Goal: Find specific fact: Find specific fact

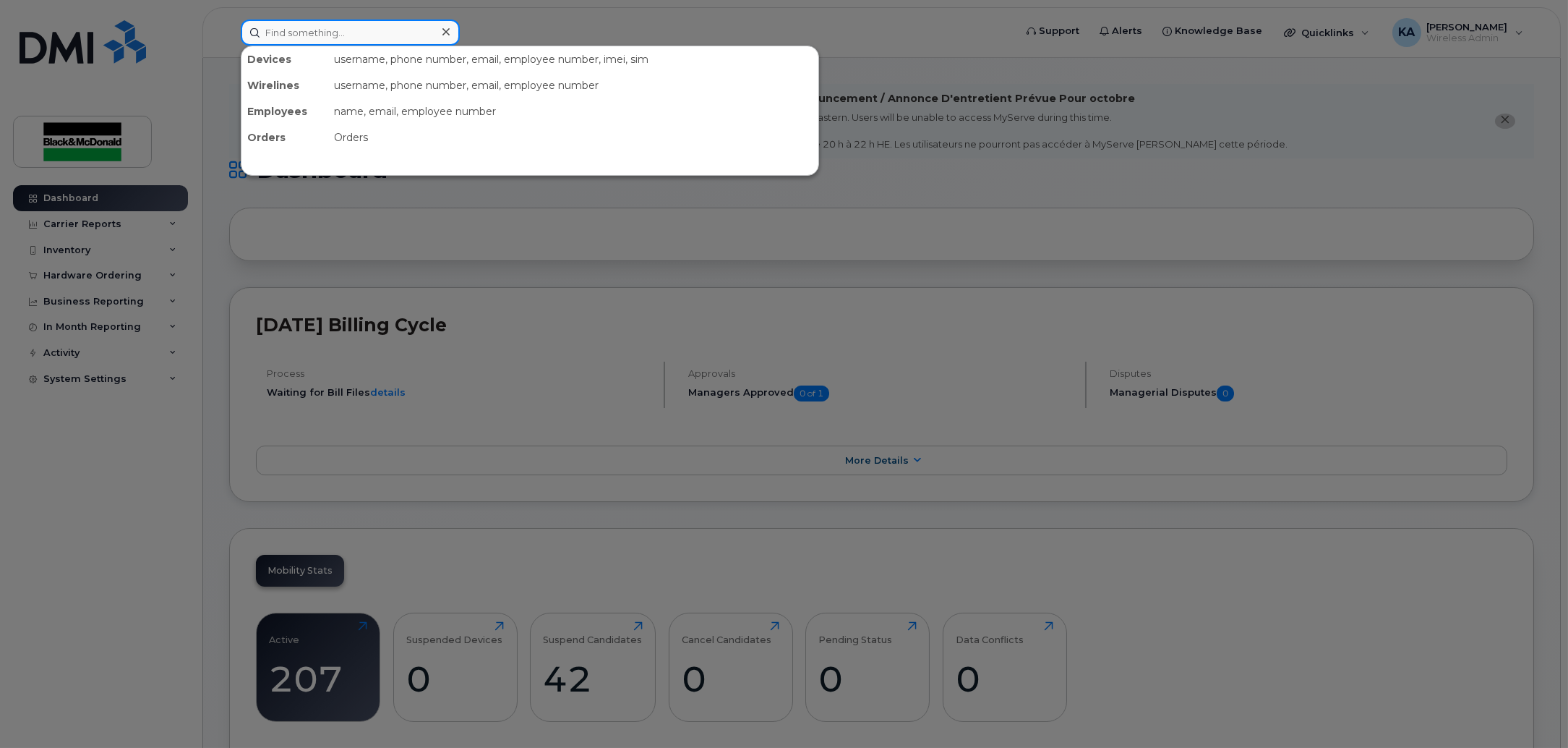
click at [337, 21] on input at bounding box center [351, 33] width 219 height 26
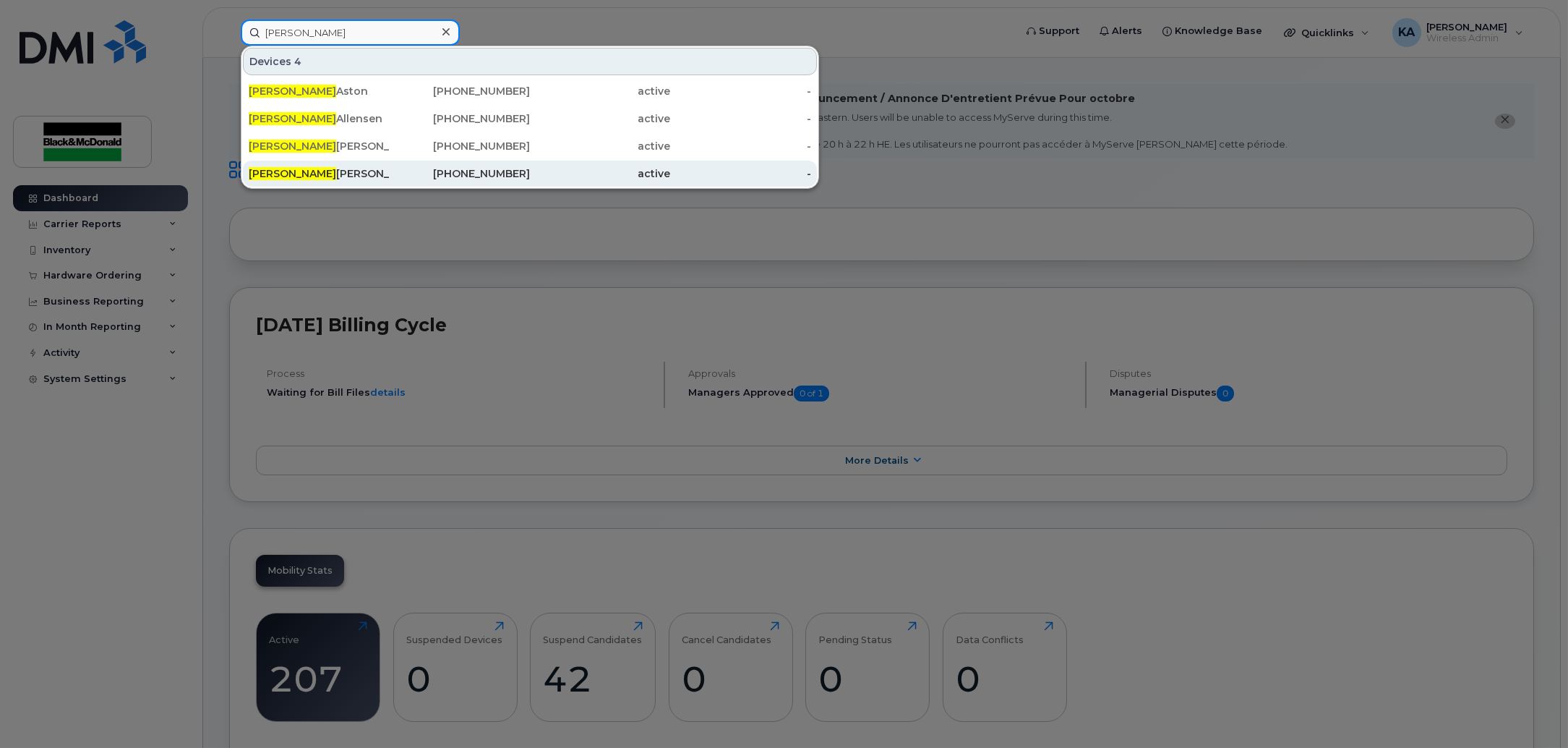
type input "[PERSON_NAME]"
click at [259, 162] on div "[PERSON_NAME]" at bounding box center [319, 174] width 141 height 26
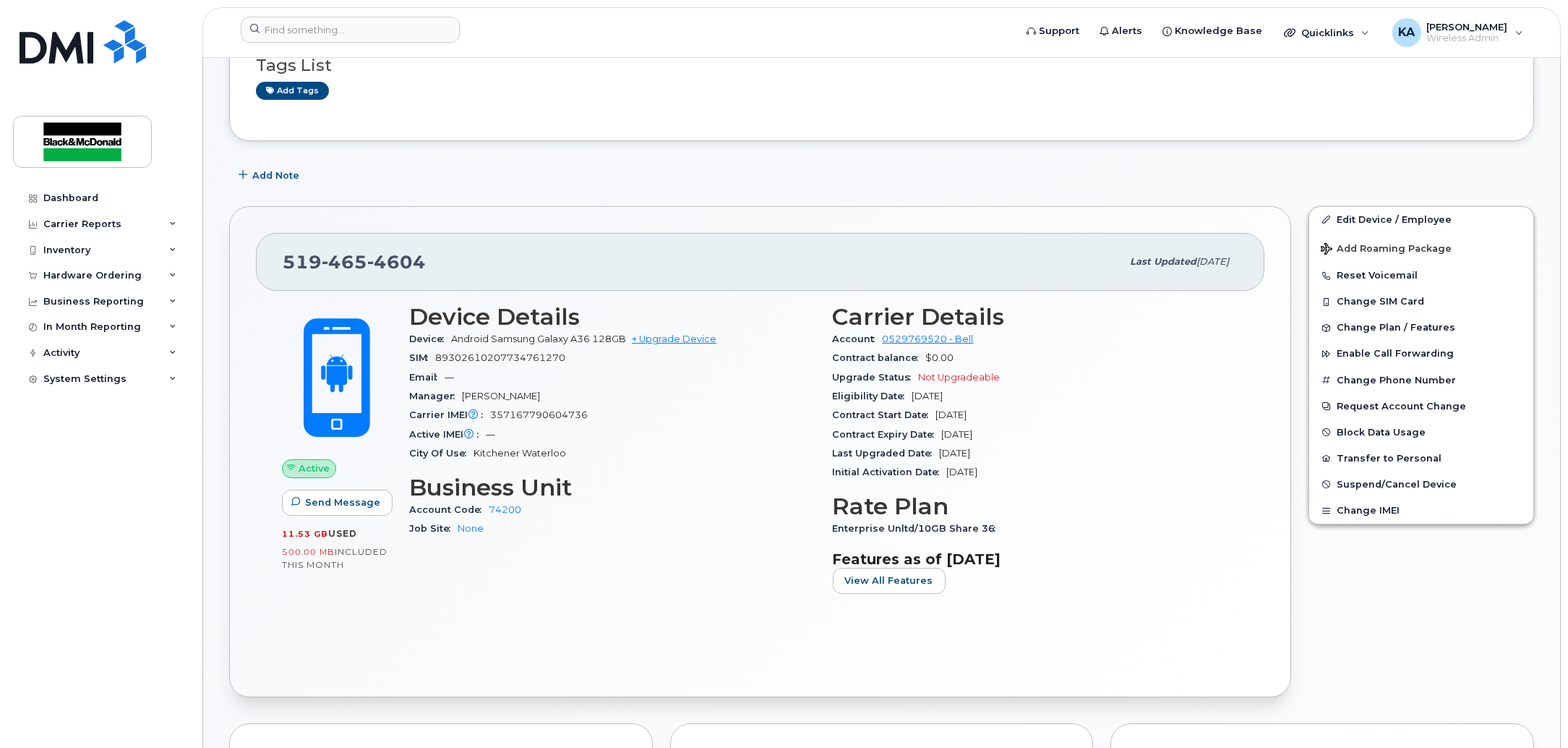
scroll to position [270, 0]
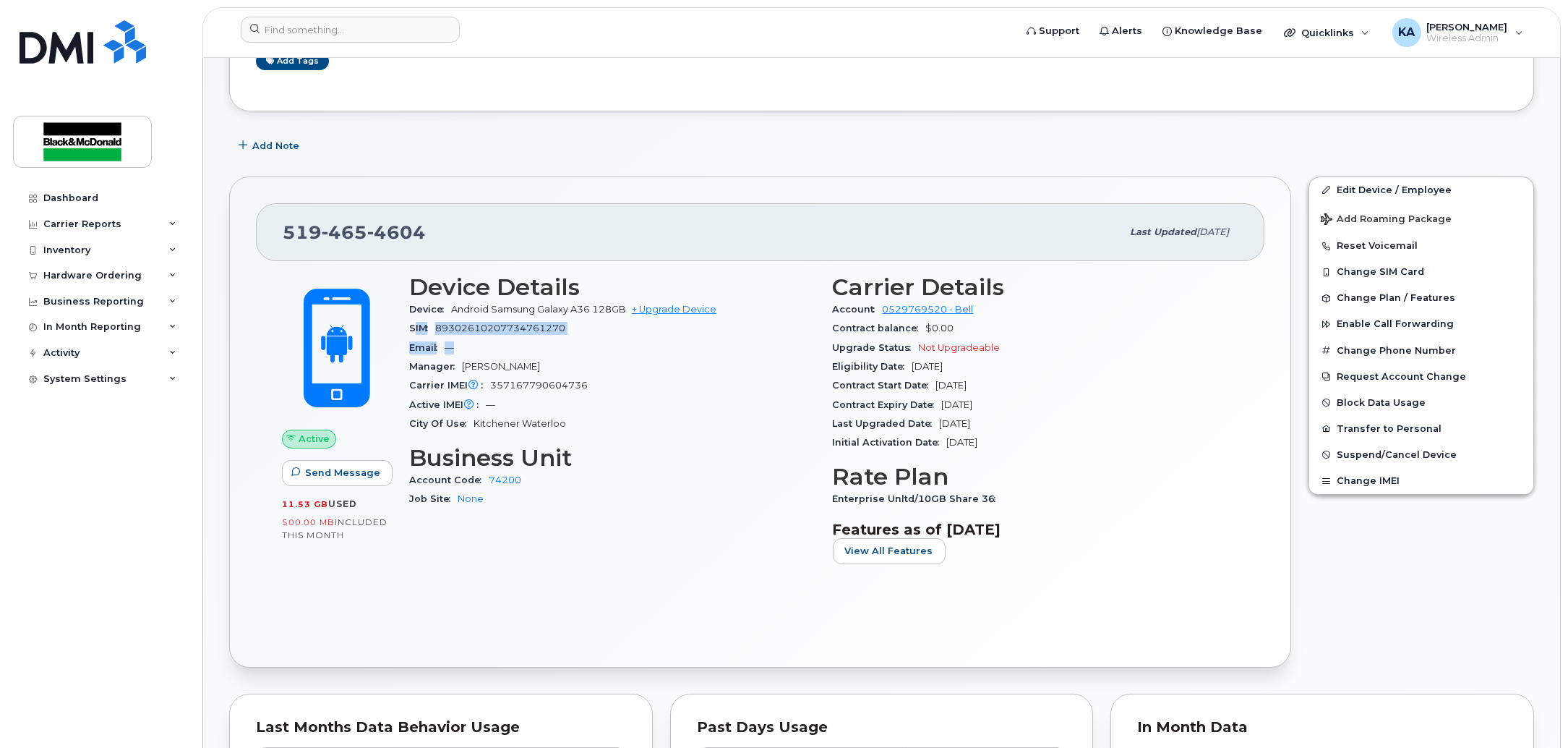
drag, startPoint x: 585, startPoint y: 338, endPoint x: 560, endPoint y: 347, distance: 26.6
click at [413, 333] on section "Device Details Device Android Samsung Galaxy A36 128GB + Upgrade Device SIM [TE…" at bounding box center [612, 353] width 407 height 159
drag, startPoint x: 592, startPoint y: 381, endPoint x: 476, endPoint y: 391, distance: 116.4
click at [476, 391] on div "Carrier IMEI Carrier IMEI is reported during the last billing cycle or change o…" at bounding box center [612, 385] width 407 height 19
copy div "Carrier IMEI is reported during the last billing cycle or change of service 357…"
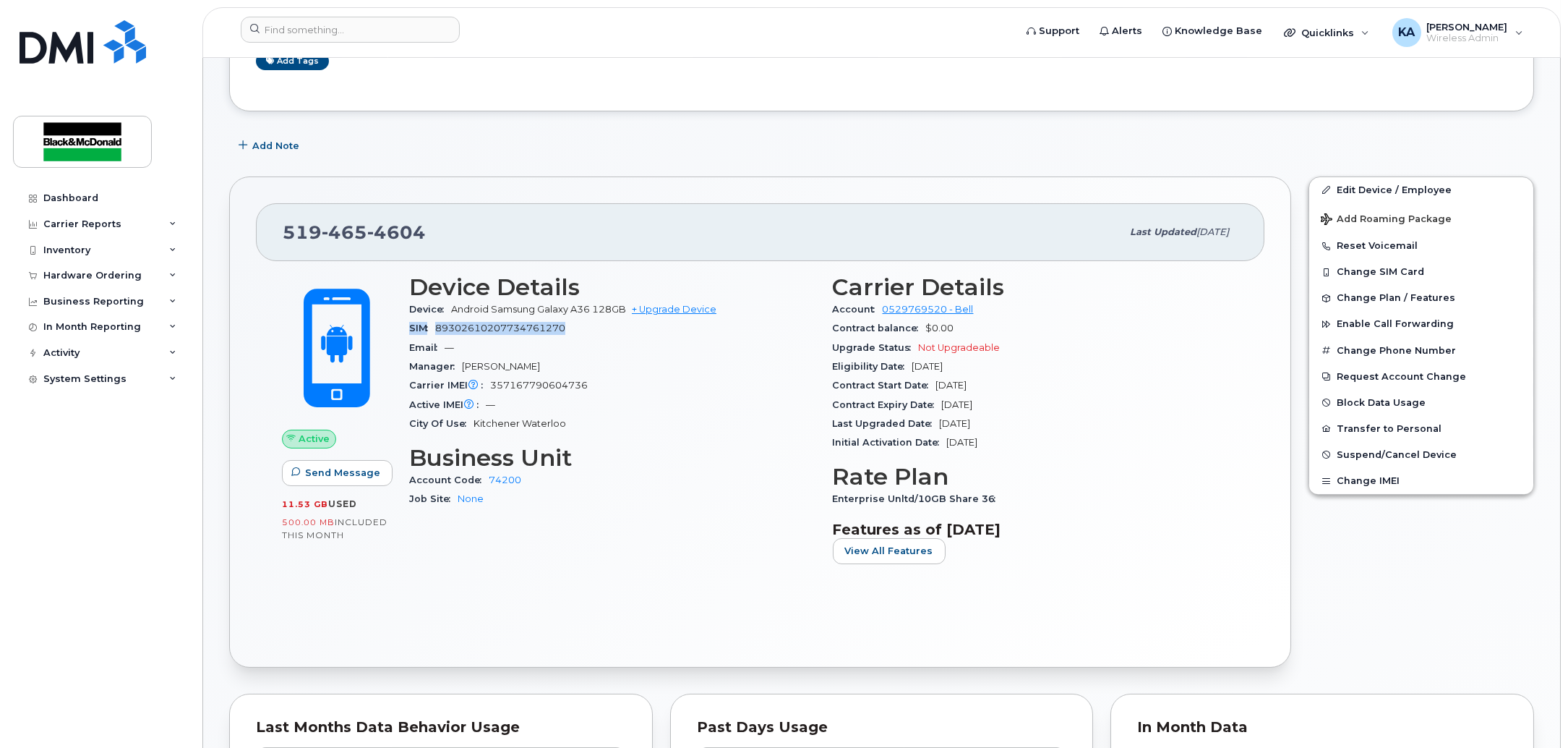
drag, startPoint x: 569, startPoint y: 331, endPoint x: 411, endPoint y: 331, distance: 158.0
click at [411, 331] on div "SIM 89302610207734761270" at bounding box center [612, 328] width 407 height 19
copy div "SIM 89302610207734761270"
